Goal: Task Accomplishment & Management: Manage account settings

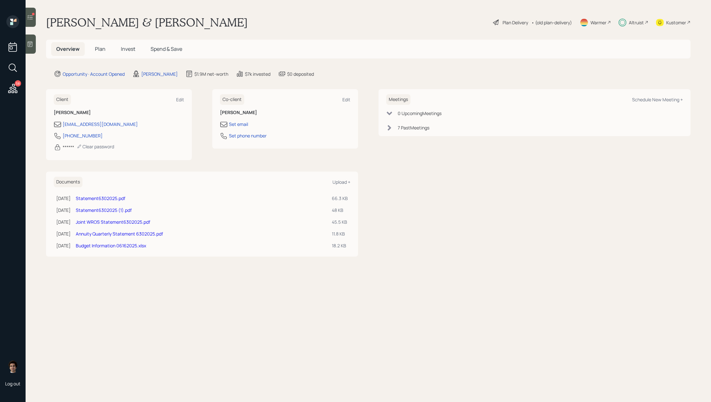
click at [122, 48] on span "Invest" at bounding box center [128, 48] width 14 height 7
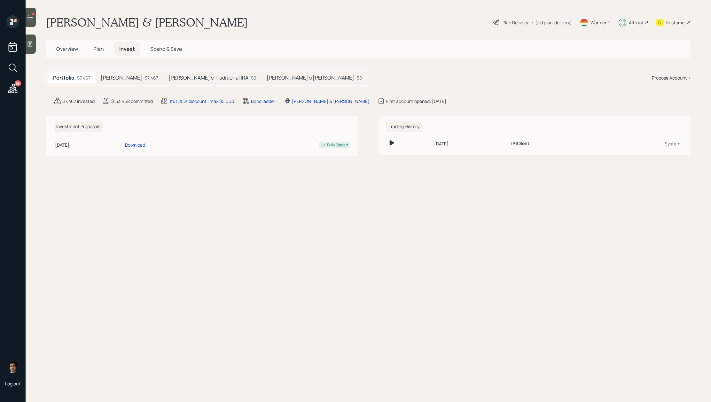
click at [145, 79] on div "$7,467" at bounding box center [151, 78] width 13 height 7
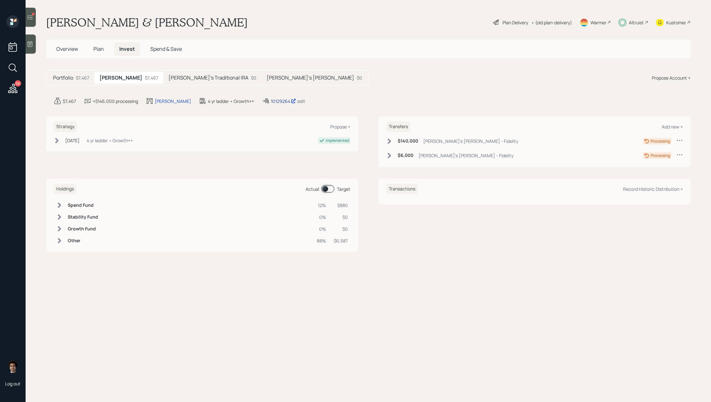
click at [271, 100] on div "10129264" at bounding box center [283, 101] width 25 height 7
click at [18, 95] on div "58" at bounding box center [13, 89] width 12 height 13
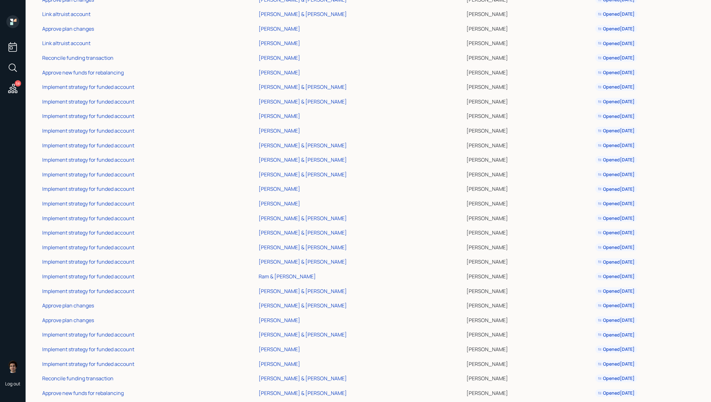
scroll to position [518, 0]
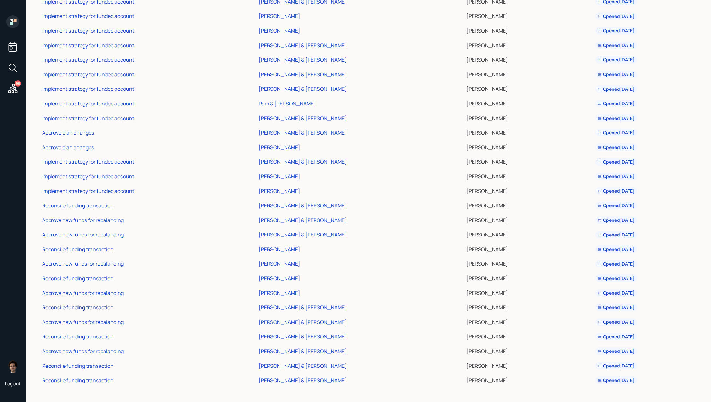
click at [98, 308] on div "Reconcile funding transaction" at bounding box center [77, 307] width 71 height 7
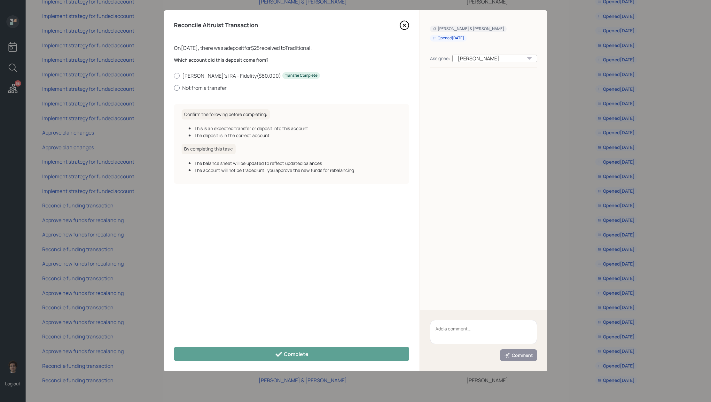
click at [218, 89] on label "Not from a transfer" at bounding box center [291, 87] width 235 height 7
click at [174, 88] on input "Not from a transfer" at bounding box center [174, 88] width 0 height 0
radio input "true"
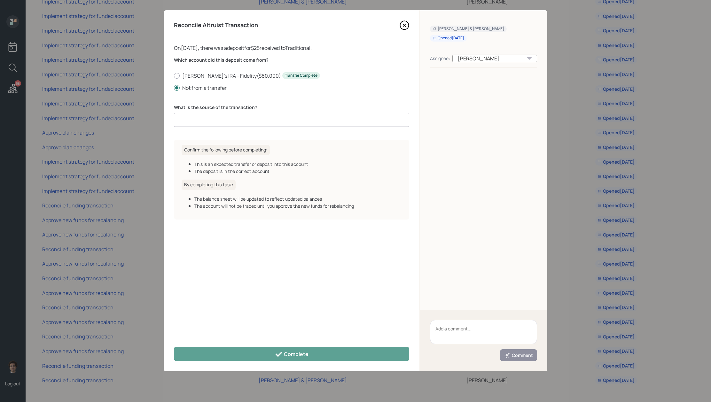
click at [249, 117] on input at bounding box center [291, 120] width 235 height 14
type input "client deposit"
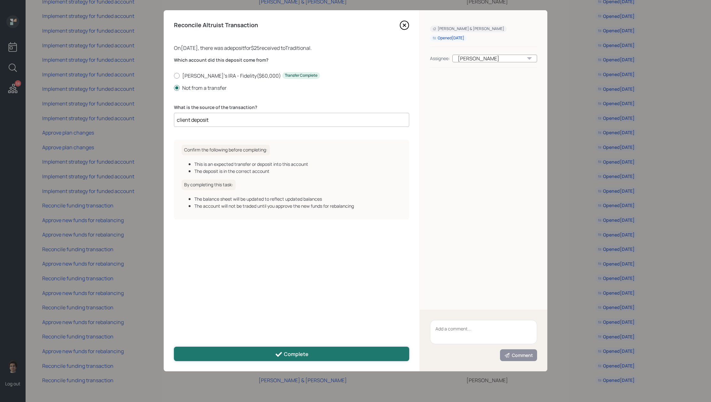
click at [320, 353] on button "Complete" at bounding box center [291, 354] width 235 height 14
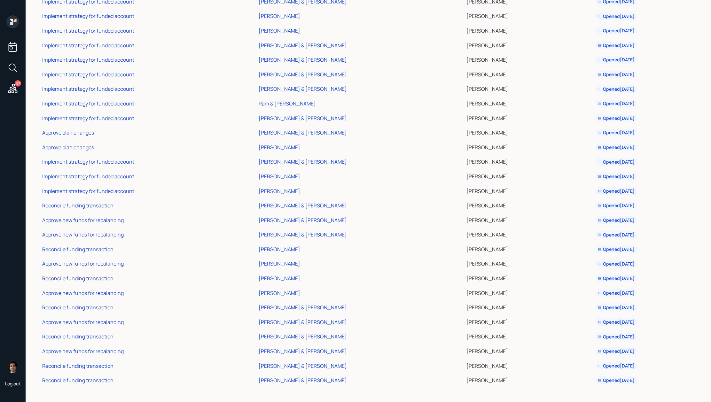
click at [107, 276] on div "Reconcile funding transaction" at bounding box center [77, 278] width 71 height 7
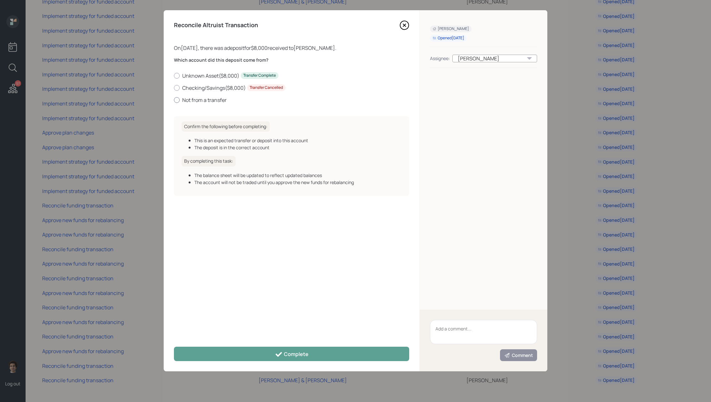
click at [211, 102] on label "Not from a transfer" at bounding box center [291, 100] width 235 height 7
click at [174, 100] on input "Not from a transfer" at bounding box center [174, 100] width 0 height 0
radio input "true"
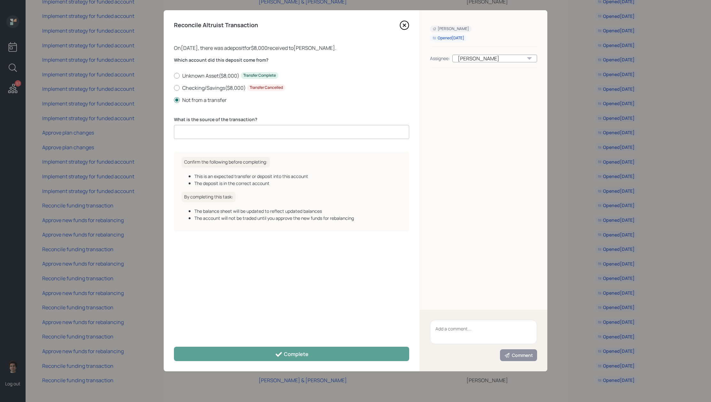
click at [238, 137] on input at bounding box center [291, 132] width 235 height 14
type input "client deposit"
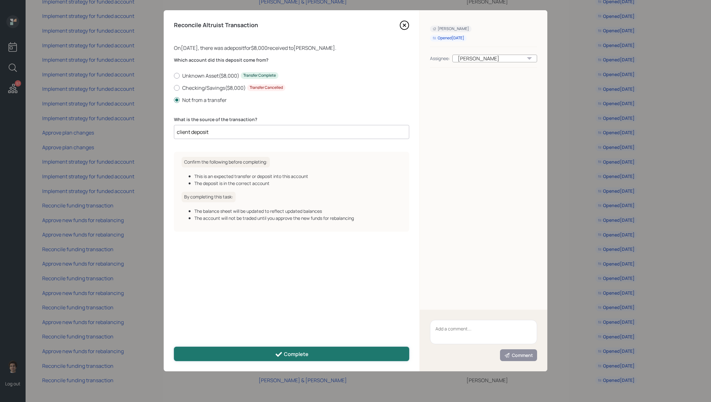
click at [314, 358] on button "Complete" at bounding box center [291, 354] width 235 height 14
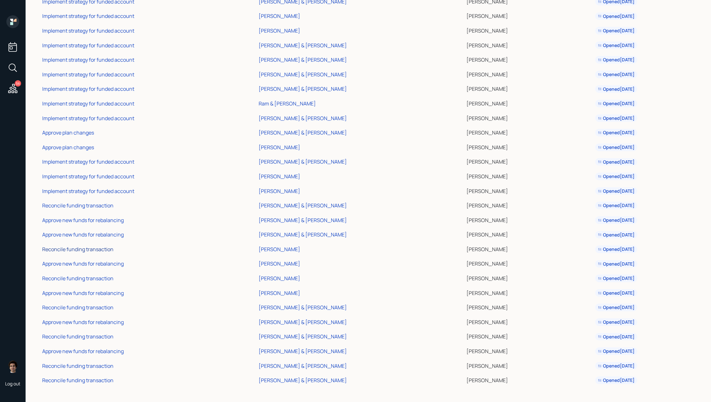
click at [78, 249] on div "Reconcile funding transaction" at bounding box center [77, 249] width 71 height 7
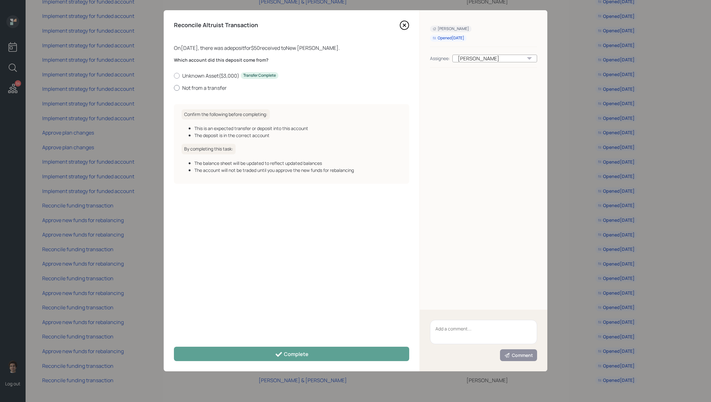
click at [210, 87] on label "Not from a transfer" at bounding box center [291, 87] width 235 height 7
click at [174, 88] on input "Not from a transfer" at bounding box center [174, 88] width 0 height 0
radio input "true"
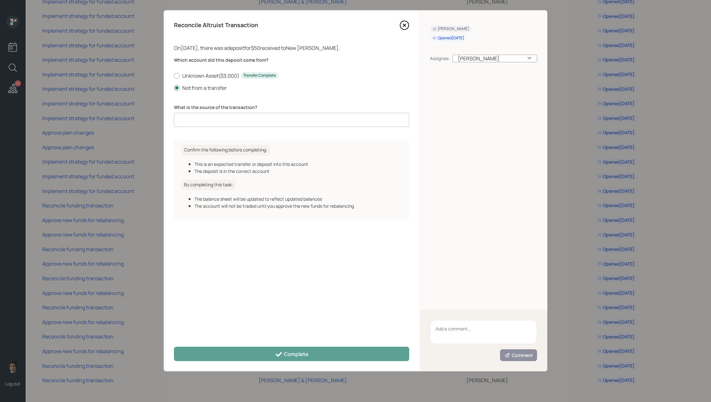
click at [215, 127] on div "Which account did this deposit come from? Unknown Asset ( $3,000 ) Transfer Com…" at bounding box center [291, 96] width 235 height 78
click at [220, 115] on input at bounding box center [291, 120] width 235 height 14
type input "client deposit"
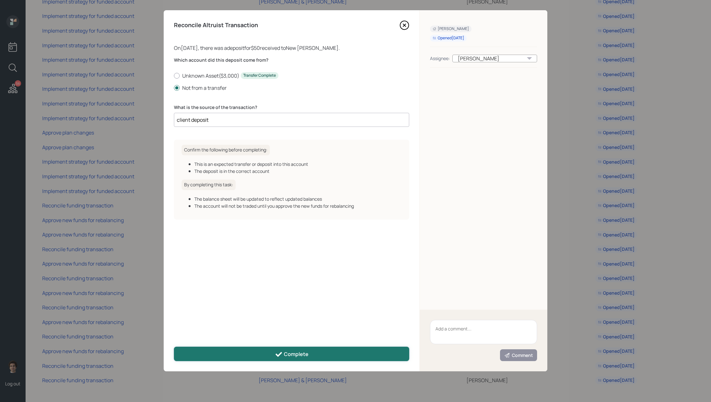
click at [278, 353] on icon at bounding box center [279, 355] width 8 height 8
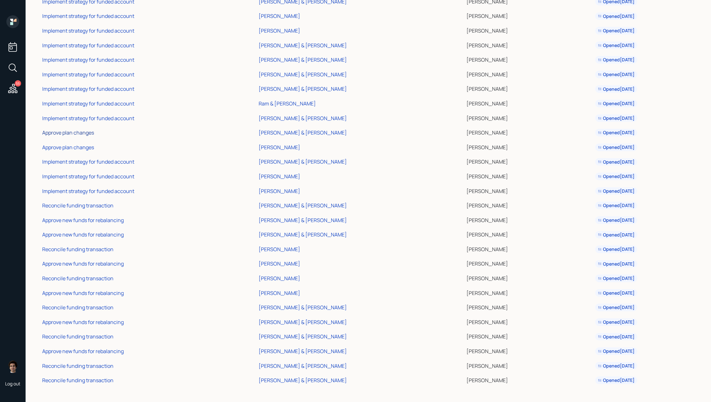
click at [89, 133] on div "Approve plan changes" at bounding box center [68, 132] width 52 height 7
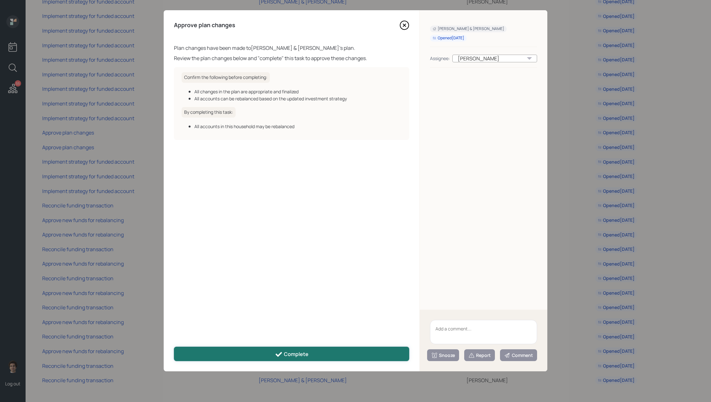
click at [341, 354] on button "Complete" at bounding box center [291, 354] width 235 height 14
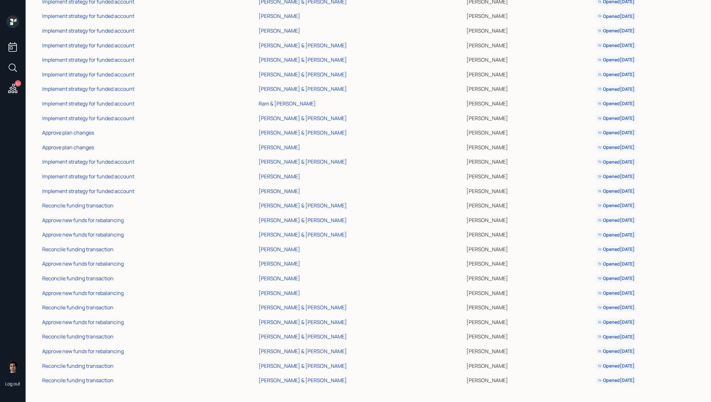
click at [75, 146] on div "Approve plan changes" at bounding box center [68, 147] width 52 height 7
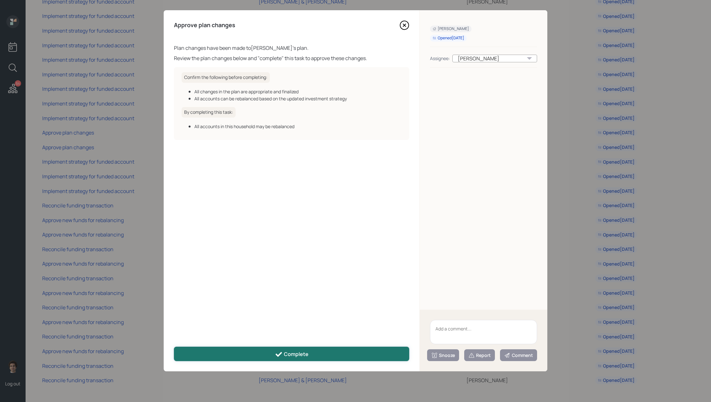
click at [303, 356] on div "Complete" at bounding box center [292, 355] width 34 height 8
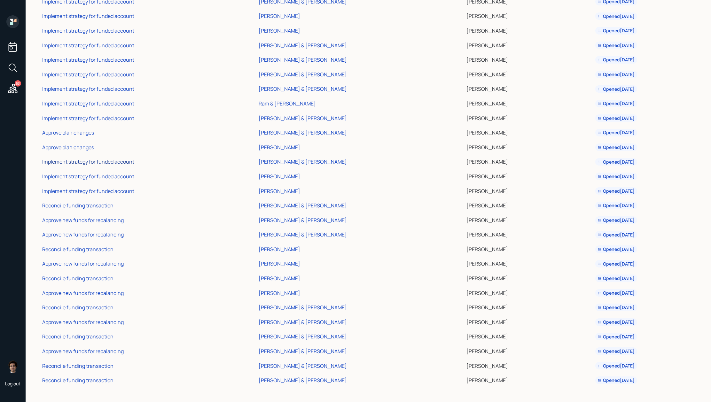
click at [130, 164] on div "Implement strategy for funded account" at bounding box center [88, 161] width 92 height 7
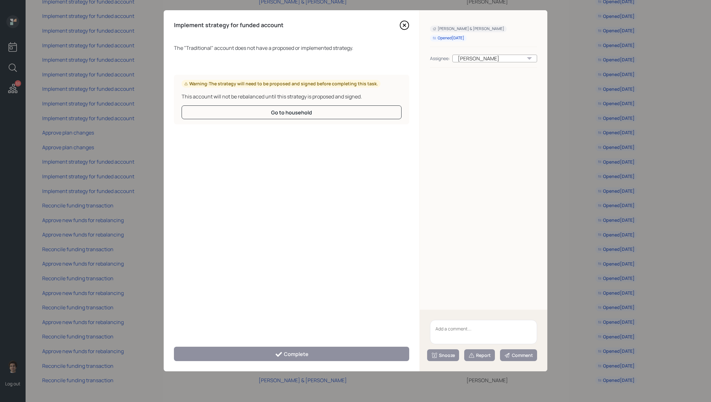
click at [479, 330] on textarea at bounding box center [483, 332] width 107 height 24
click at [405, 21] on icon at bounding box center [404, 25] width 9 height 9
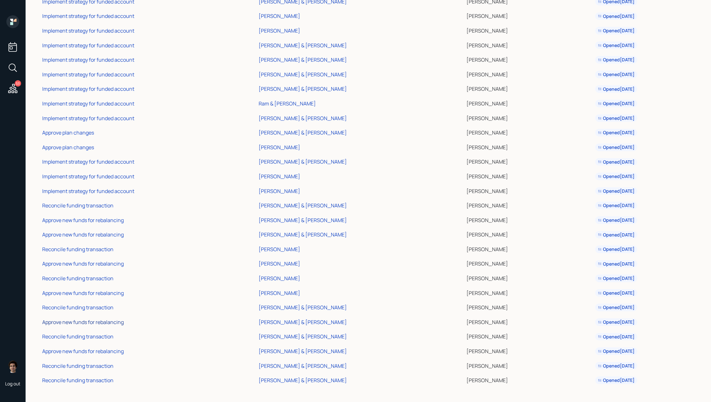
click at [93, 325] on div "Approve new funds for rebalancing" at bounding box center [83, 322] width 82 height 7
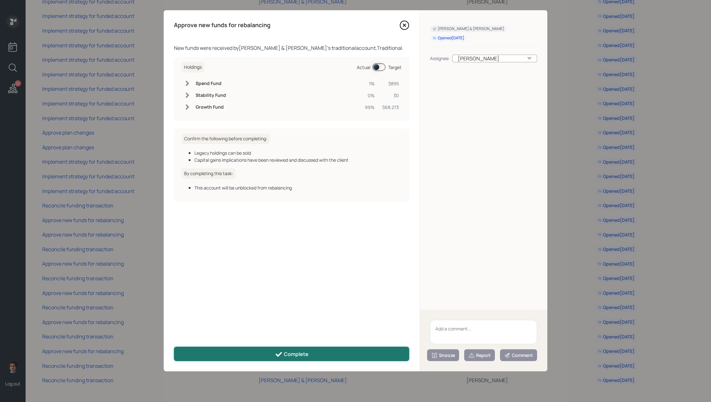
click at [249, 361] on button "Complete" at bounding box center [291, 354] width 235 height 14
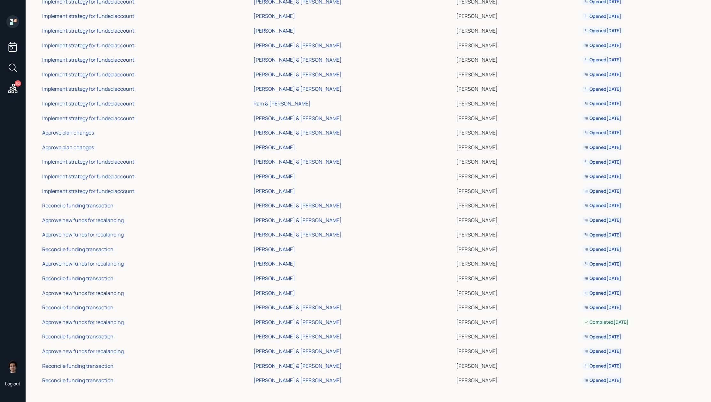
click at [91, 294] on div "Approve new funds for rebalancing" at bounding box center [83, 293] width 82 height 7
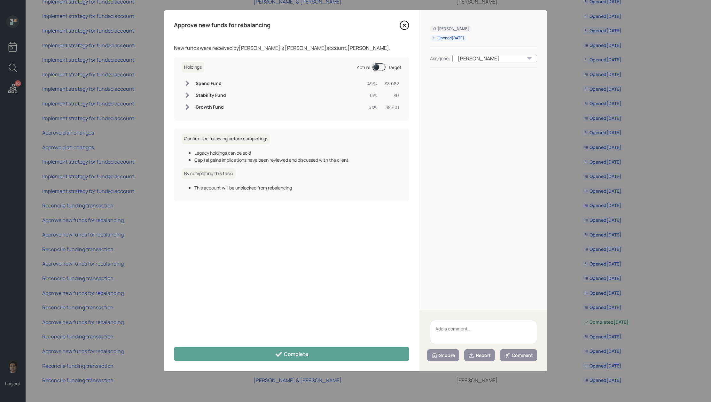
click at [295, 345] on div "Approve new funds for rebalancing New funds were received by [PERSON_NAME] 's […" at bounding box center [292, 190] width 256 height 361
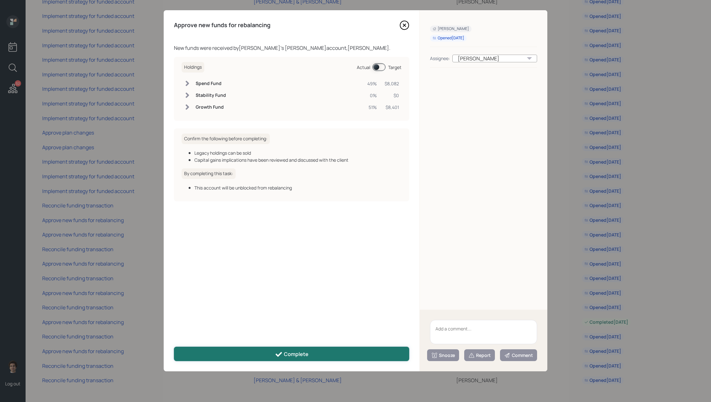
click at [295, 352] on div "Complete" at bounding box center [292, 355] width 34 height 8
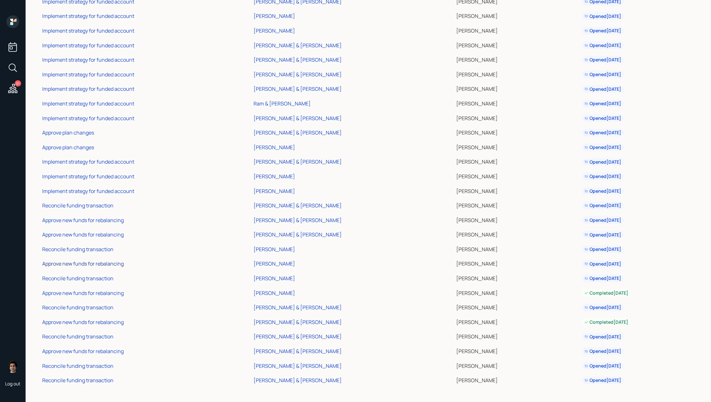
click at [105, 266] on div "Approve new funds for rebalancing" at bounding box center [83, 263] width 82 height 7
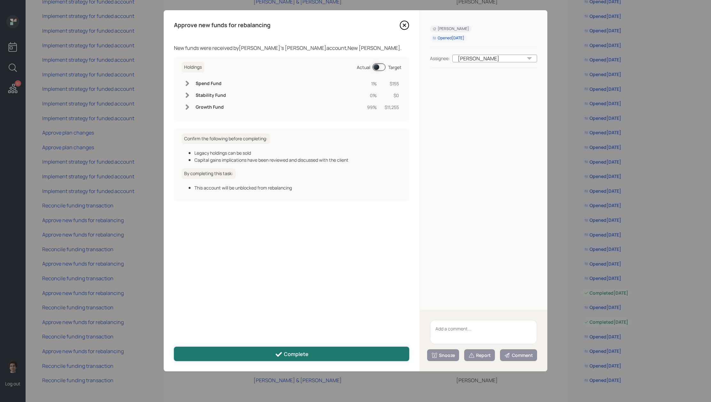
click at [257, 349] on button "Complete" at bounding box center [291, 354] width 235 height 14
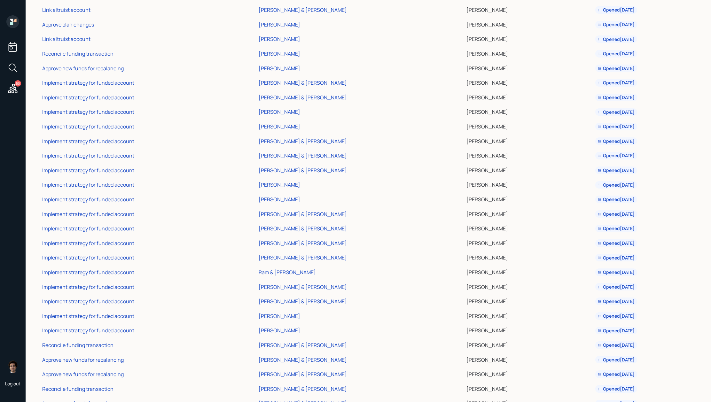
scroll to position [401, 0]
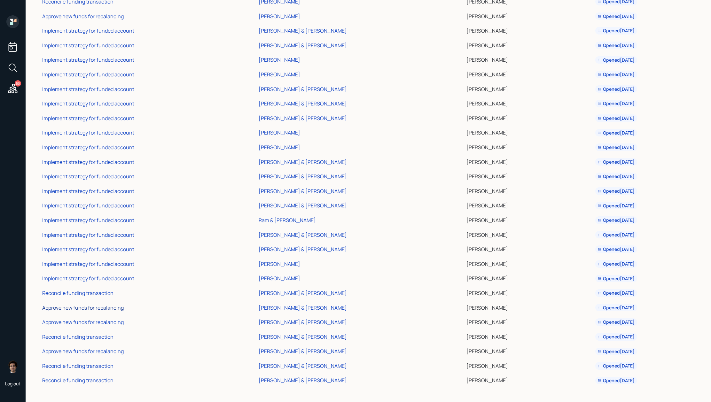
click at [84, 306] on div "Approve new funds for rebalancing" at bounding box center [83, 308] width 82 height 7
click at [108, 293] on div "Reconcile funding transaction" at bounding box center [77, 293] width 71 height 7
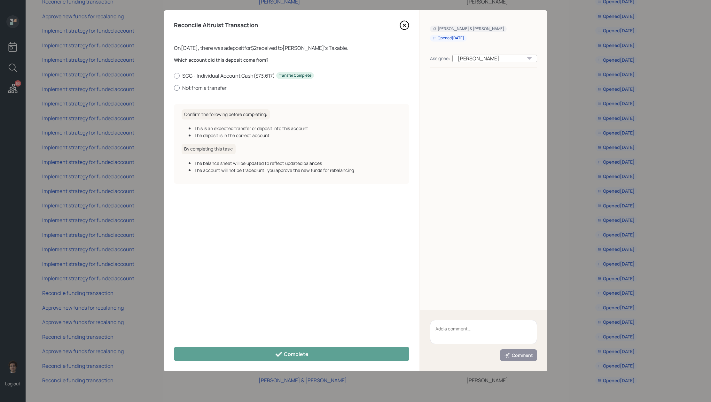
click at [221, 87] on label "Not from a transfer" at bounding box center [291, 87] width 235 height 7
click at [174, 88] on input "Not from a transfer" at bounding box center [174, 88] width 0 height 0
radio input "true"
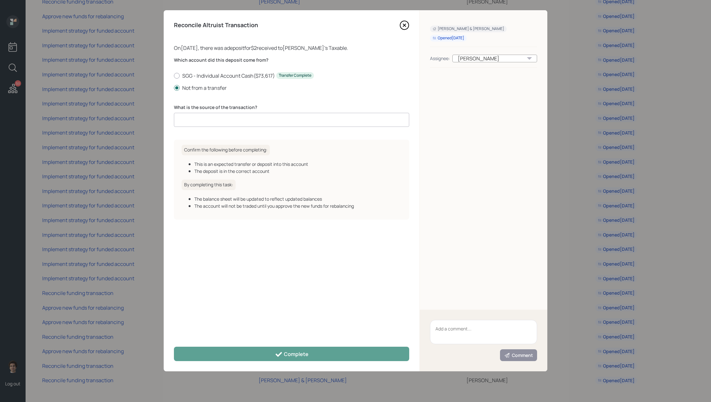
click at [246, 120] on input at bounding box center [291, 120] width 235 height 14
type input "ACAT journal"
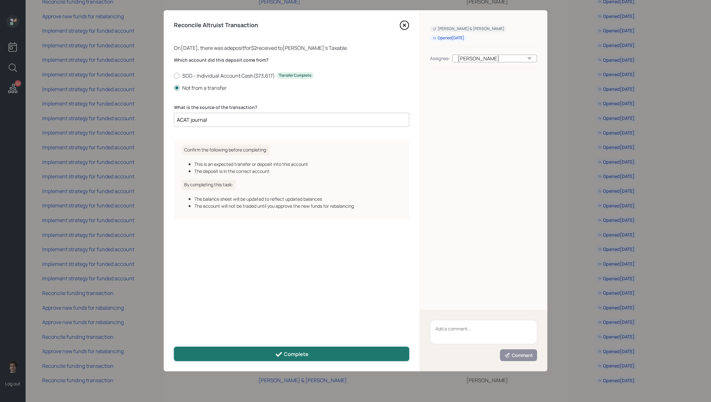
click at [251, 349] on button "Complete" at bounding box center [291, 354] width 235 height 14
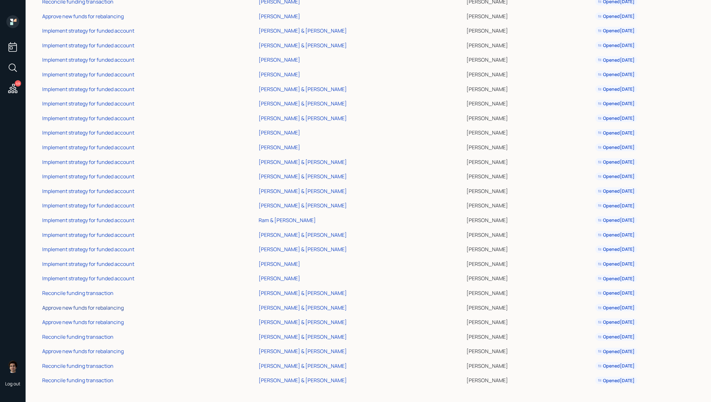
click at [102, 306] on div "Approve new funds for rebalancing" at bounding box center [83, 308] width 82 height 7
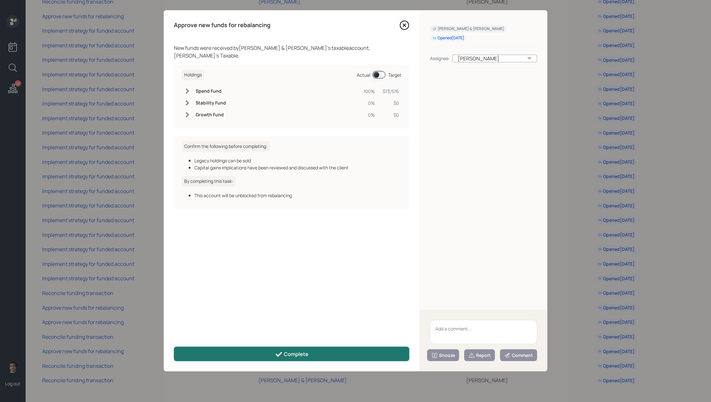
click at [297, 348] on button "Complete" at bounding box center [291, 354] width 235 height 14
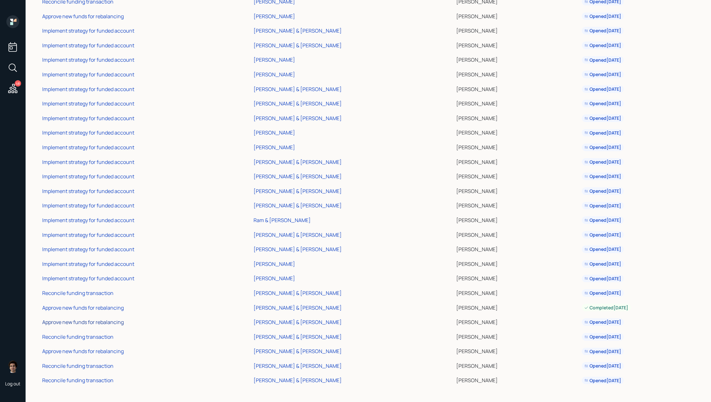
click at [101, 323] on div "Approve new funds for rebalancing" at bounding box center [83, 322] width 82 height 7
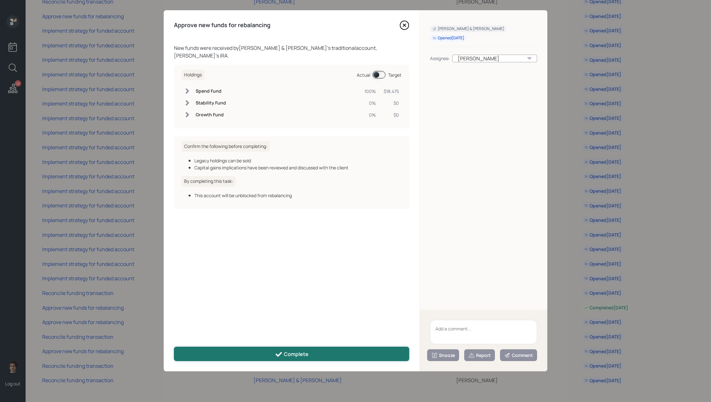
click at [254, 358] on button "Complete" at bounding box center [291, 354] width 235 height 14
